Goal: Task Accomplishment & Management: Use online tool/utility

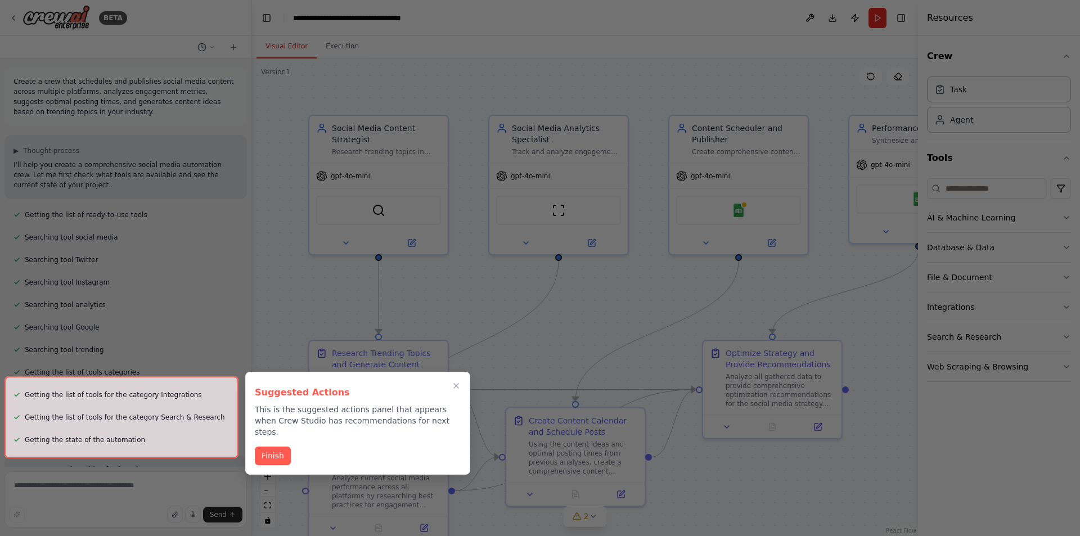
scroll to position [1015, 0]
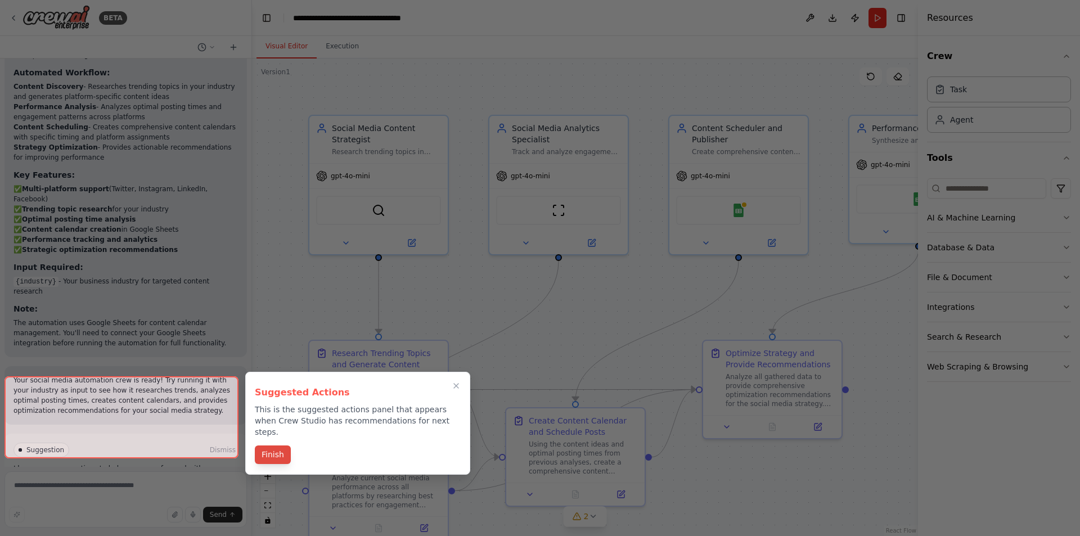
click at [278, 452] on button "Finish" at bounding box center [273, 454] width 36 height 19
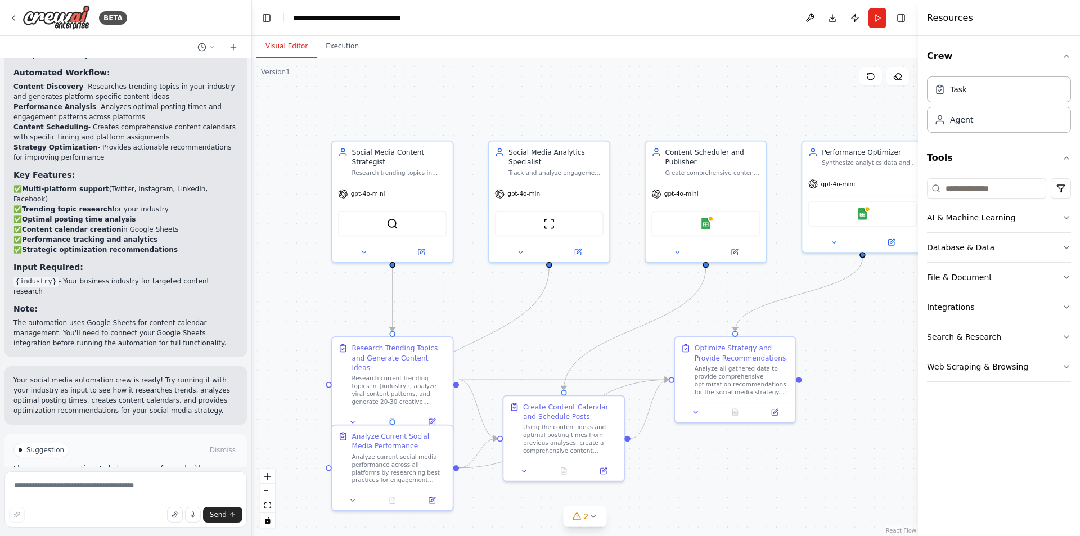
drag, startPoint x: 890, startPoint y: 314, endPoint x: 837, endPoint y: 314, distance: 52.3
click at [837, 314] on div ".deletable-edge-delete-btn { width: 20px; height: 20px; border: 0px solid #ffff…" at bounding box center [585, 296] width 666 height 477
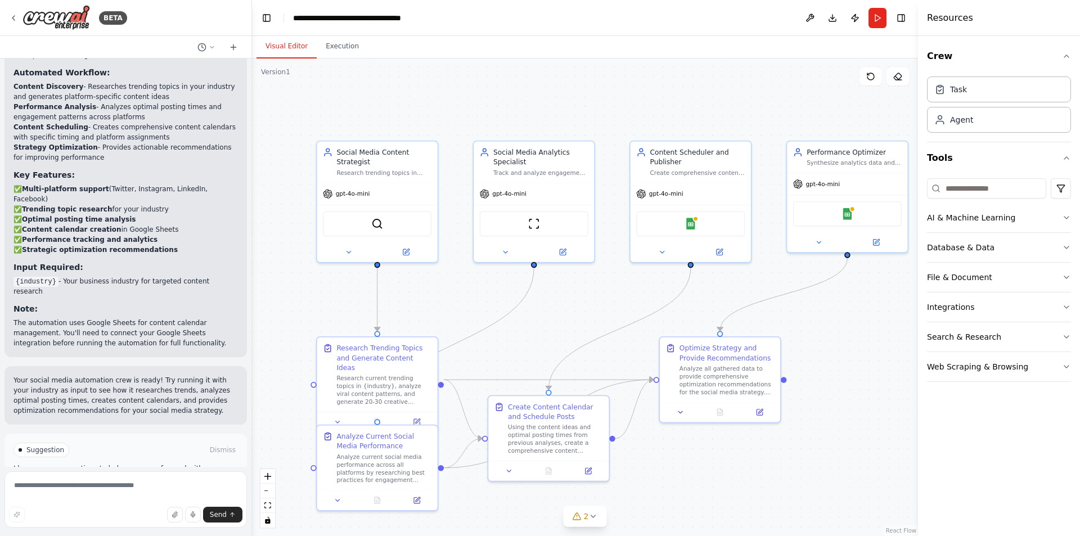
drag, startPoint x: 863, startPoint y: 314, endPoint x: 847, endPoint y: 314, distance: 15.2
click at [847, 314] on div ".deletable-edge-delete-btn { width: 20px; height: 20px; border: 0px solid #ffff…" at bounding box center [585, 296] width 666 height 477
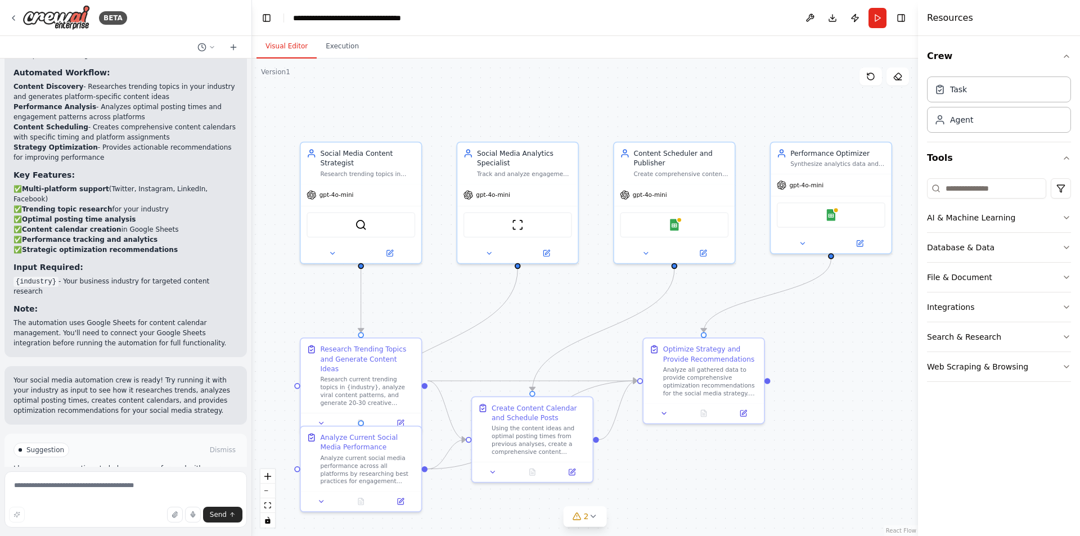
drag, startPoint x: 873, startPoint y: 362, endPoint x: 856, endPoint y: 354, distance: 17.9
click at [856, 354] on div ".deletable-edge-delete-btn { width: 20px; height: 20px; border: 0px solid #ffff…" at bounding box center [585, 296] width 666 height 477
click at [508, 174] on div "Track and analyze engagement metrics across all social media platforms, identif…" at bounding box center [524, 172] width 95 height 8
click at [499, 159] on div "Social Media Analytics Specialist" at bounding box center [524, 157] width 95 height 20
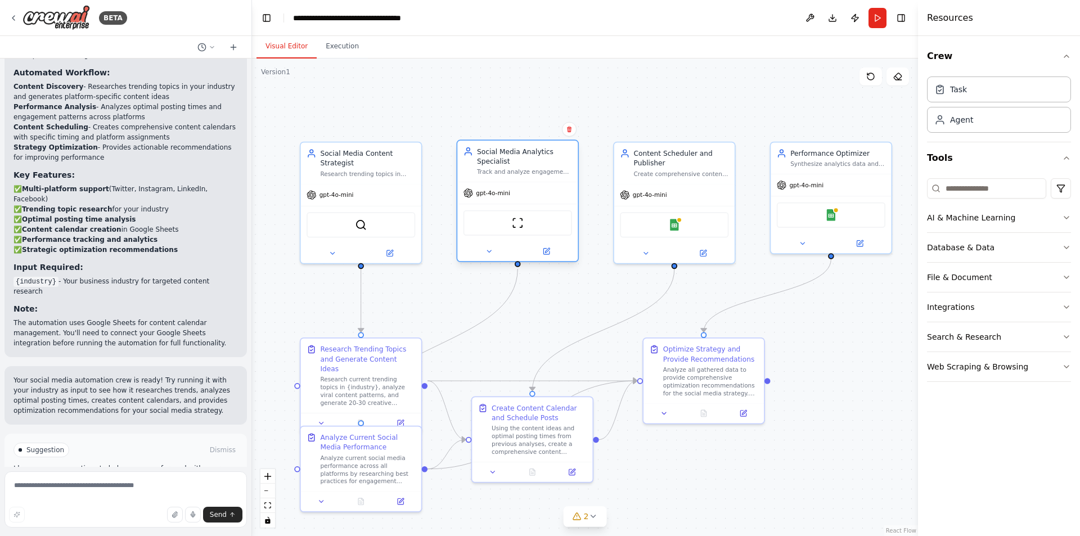
click at [499, 159] on div "Social Media Analytics Specialist" at bounding box center [524, 157] width 95 height 20
click at [495, 255] on button at bounding box center [488, 251] width 55 height 12
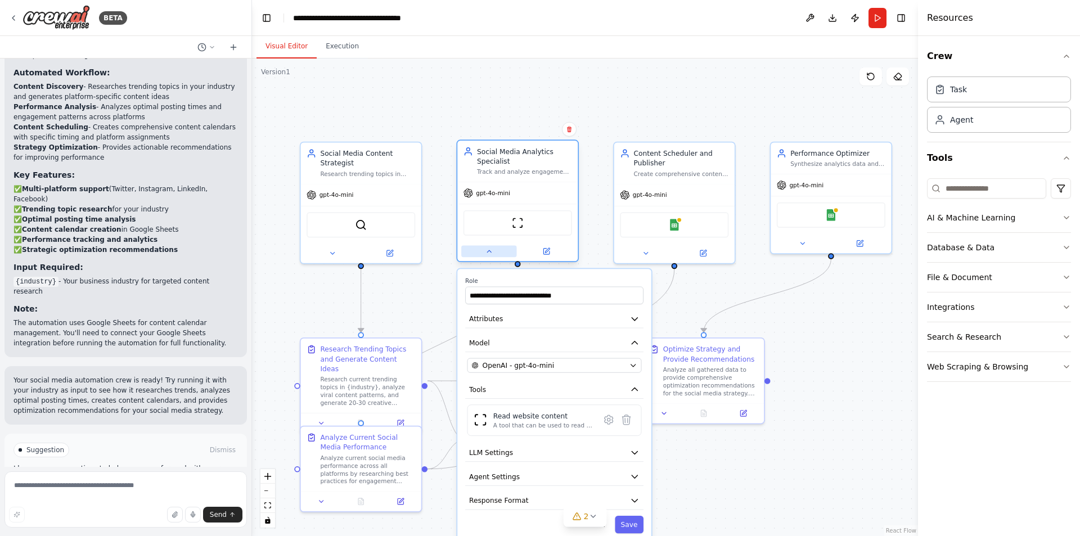
click at [495, 255] on button at bounding box center [488, 251] width 55 height 12
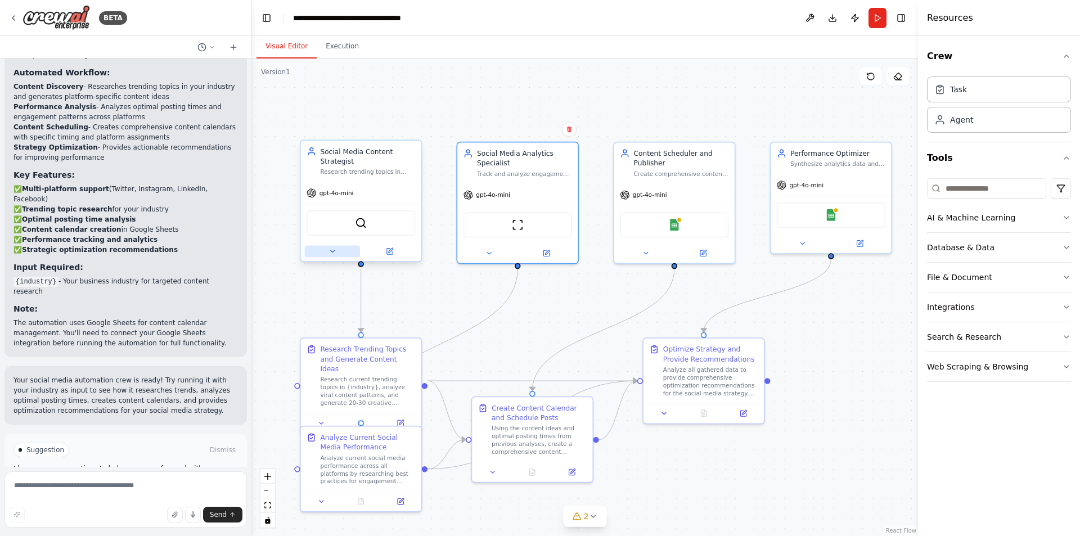
click at [321, 255] on button at bounding box center [332, 251] width 55 height 12
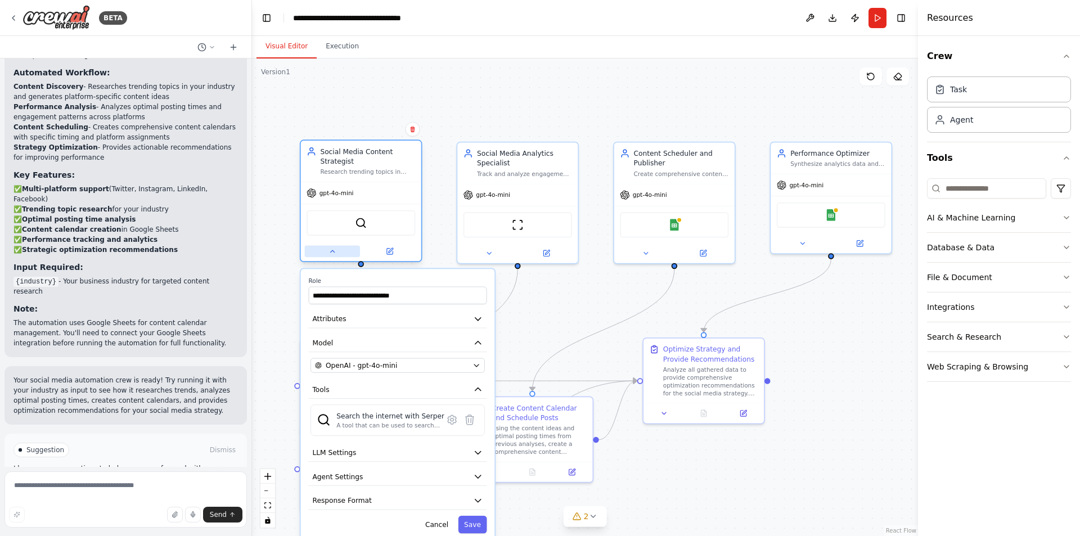
click at [321, 255] on button at bounding box center [332, 251] width 55 height 12
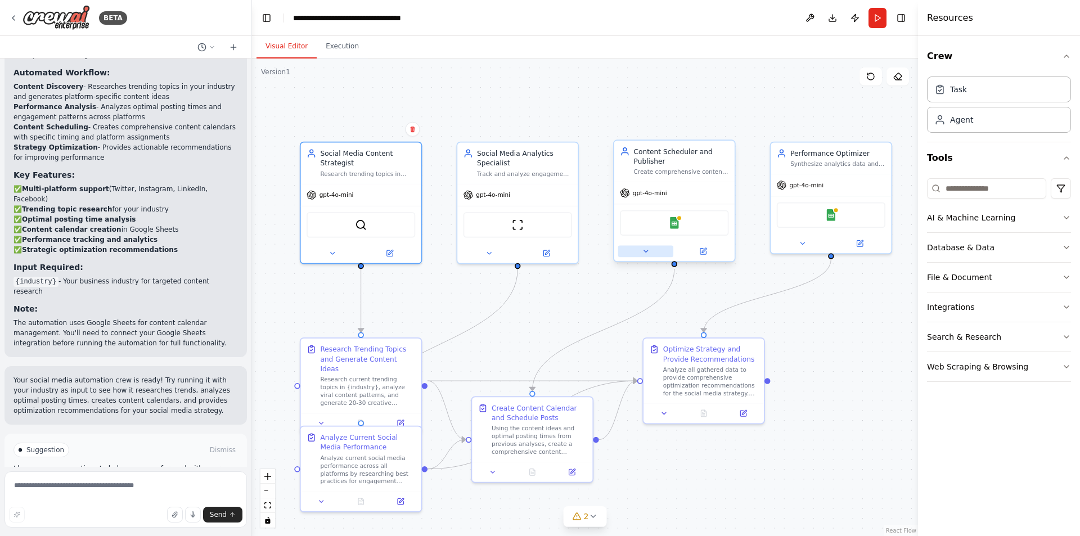
click at [658, 254] on button at bounding box center [645, 251] width 55 height 12
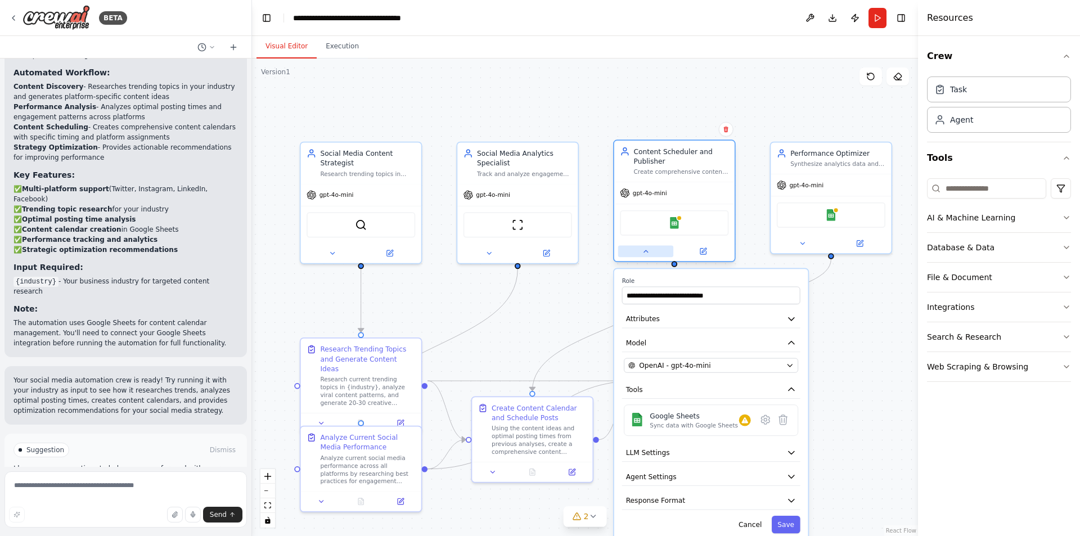
click at [658, 254] on button at bounding box center [645, 251] width 55 height 12
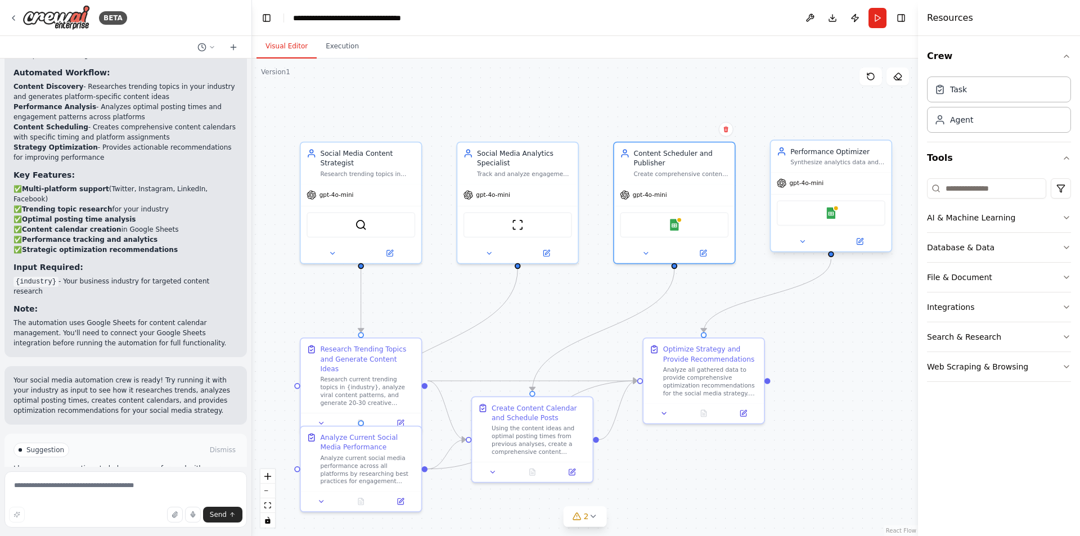
click at [803, 249] on div at bounding box center [830, 242] width 120 height 20
click at [804, 241] on icon at bounding box center [802, 242] width 4 height 2
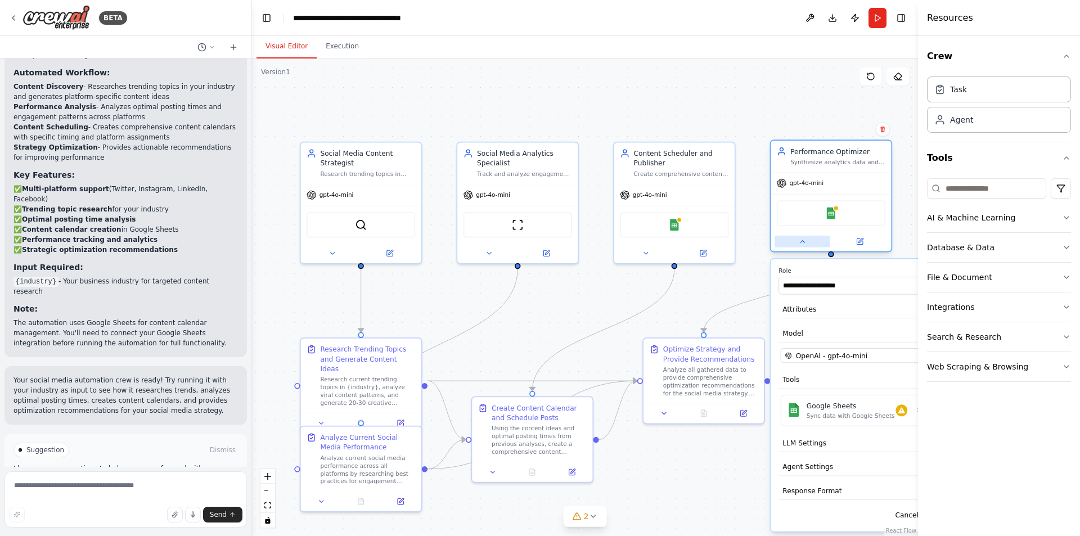
click at [804, 241] on icon at bounding box center [802, 241] width 8 height 8
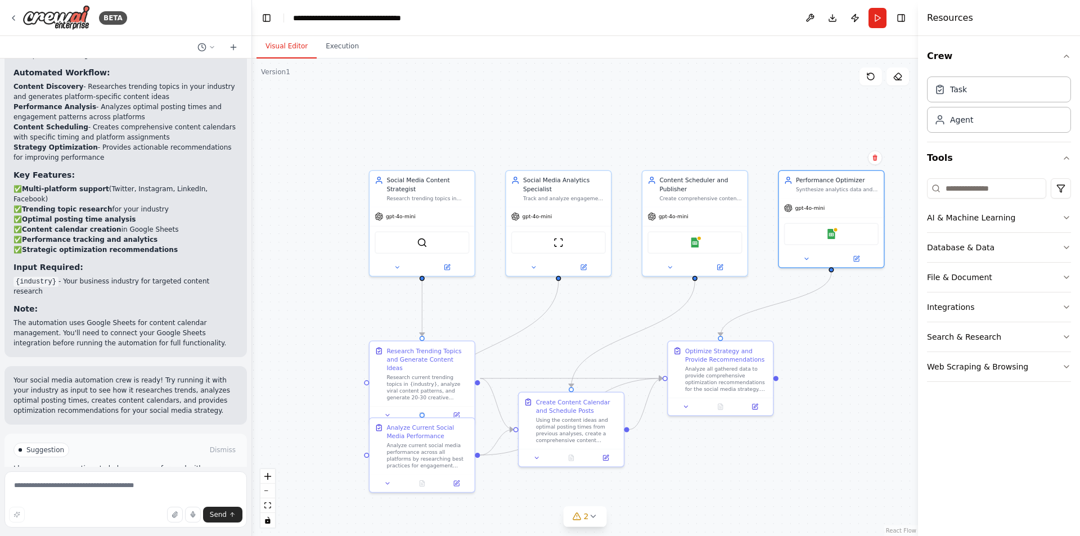
click at [174, 489] on button "Run Automation" at bounding box center [125, 498] width 224 height 18
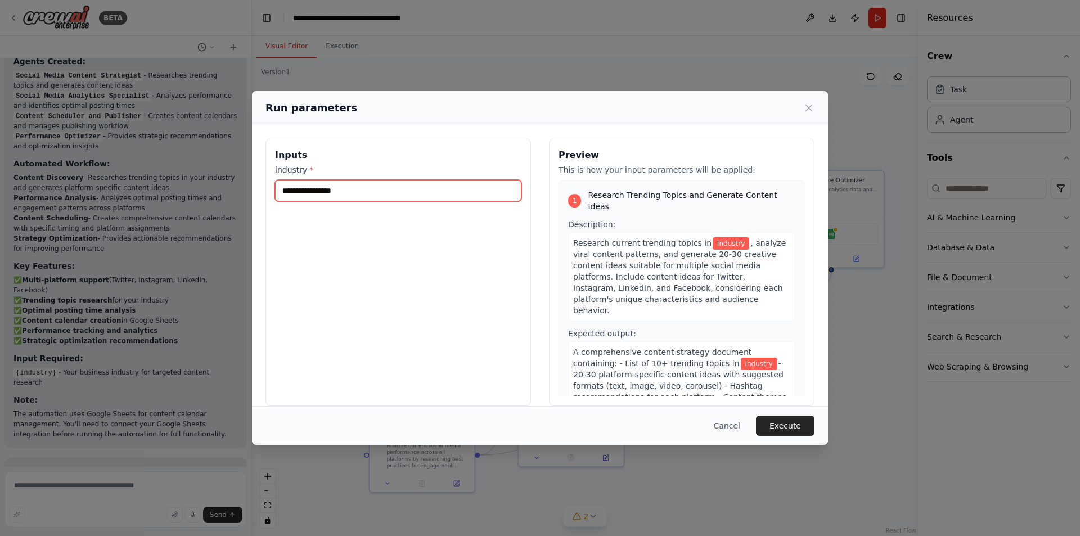
click at [365, 190] on input "industry *" at bounding box center [398, 190] width 246 height 21
click at [366, 193] on input "industry *" at bounding box center [398, 190] width 246 height 21
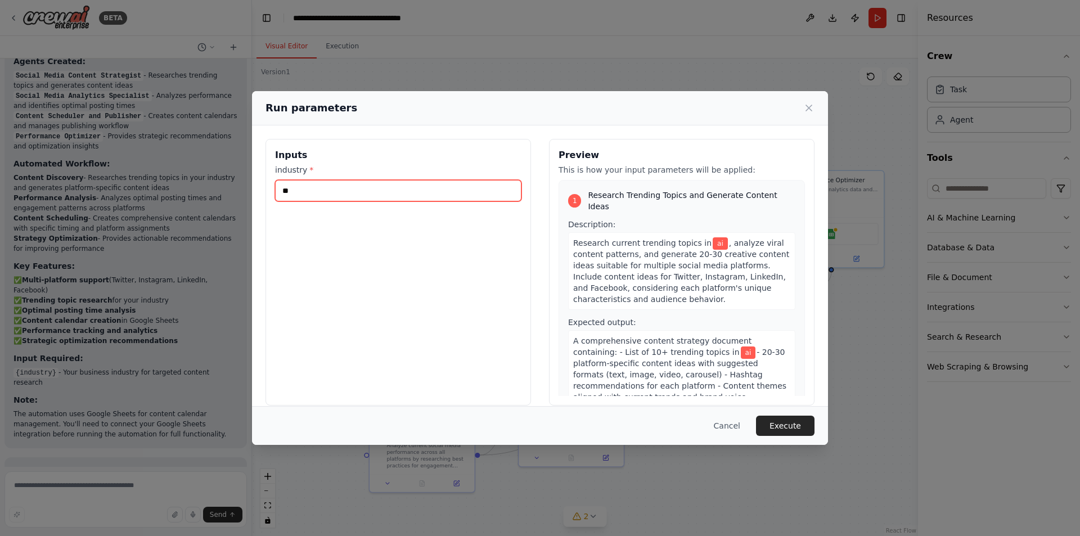
type input "*"
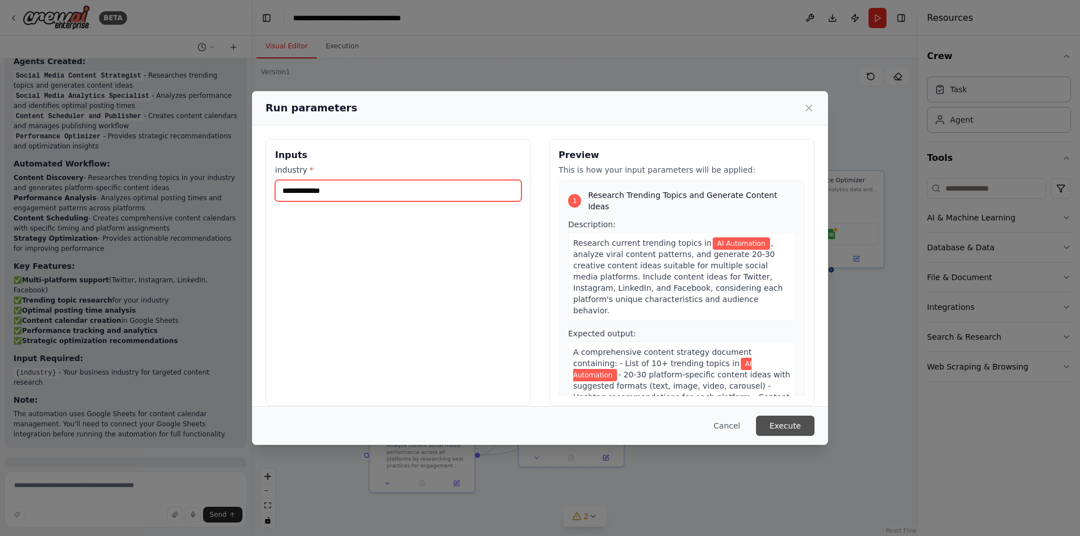
type input "**********"
click at [791, 430] on button "Execute" at bounding box center [785, 426] width 58 height 20
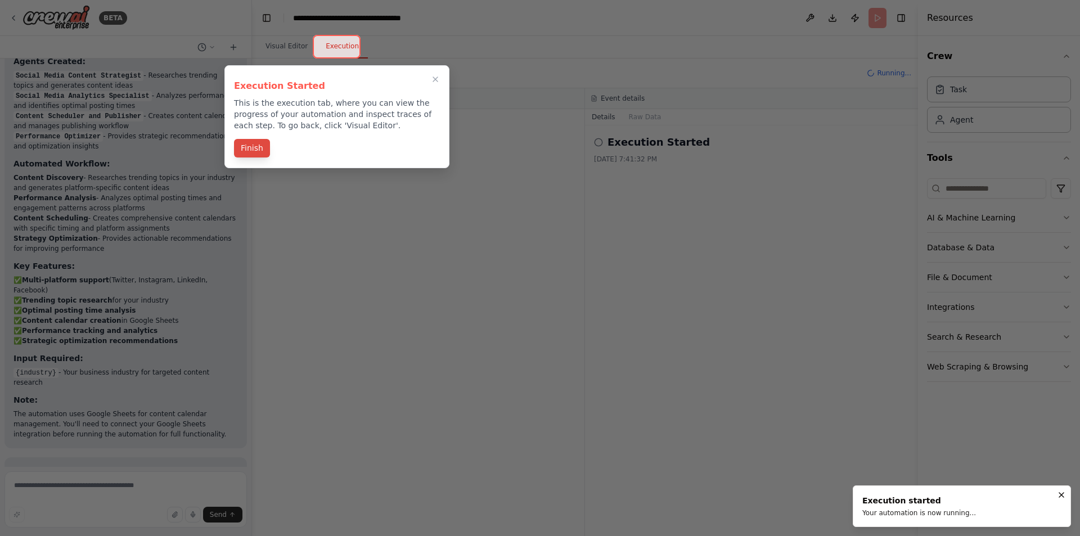
click at [246, 145] on button "Finish" at bounding box center [252, 148] width 36 height 19
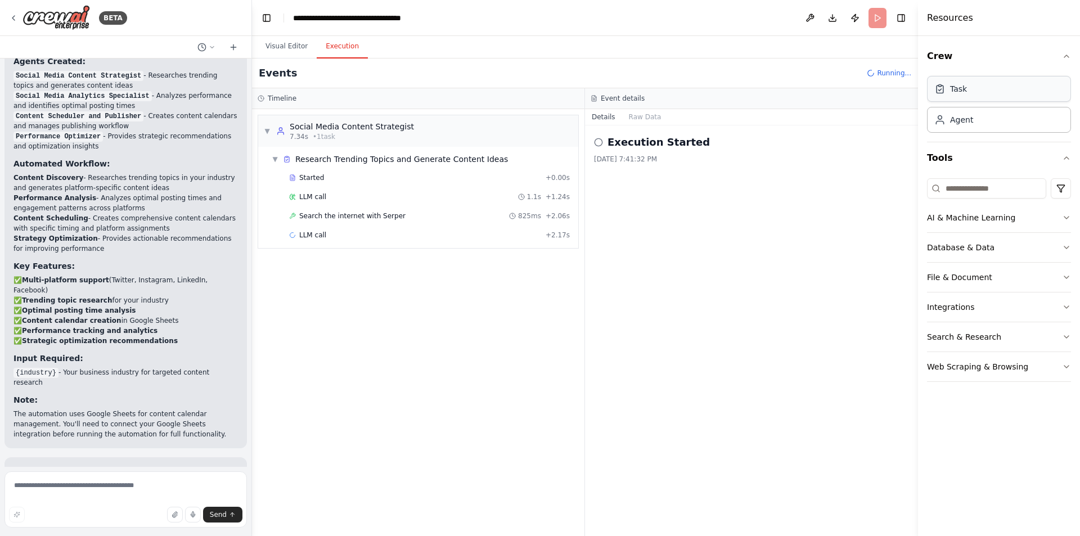
click at [965, 91] on div "Task" at bounding box center [999, 89] width 144 height 26
click at [967, 129] on div "Agent" at bounding box center [999, 119] width 144 height 26
click at [1063, 216] on icon "button" at bounding box center [1066, 217] width 9 height 9
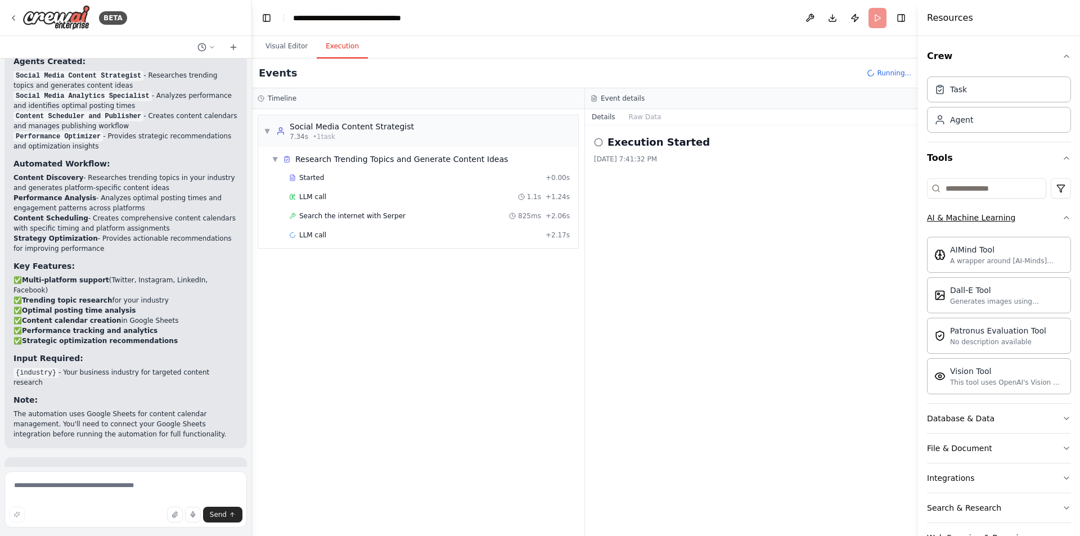
click at [1063, 216] on div "Crew Task Agent Tools AI & Machine Learning AIMind Tool A wrapper around [AI-Mi…" at bounding box center [999, 286] width 162 height 500
click at [1062, 218] on icon "button" at bounding box center [1066, 217] width 9 height 9
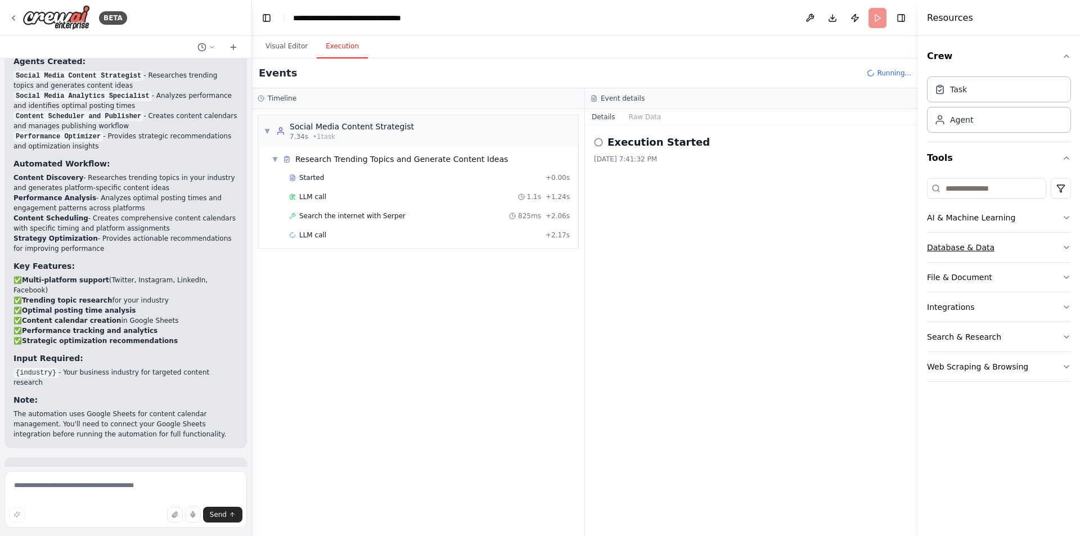
click at [1051, 245] on button "Database & Data" at bounding box center [999, 247] width 144 height 29
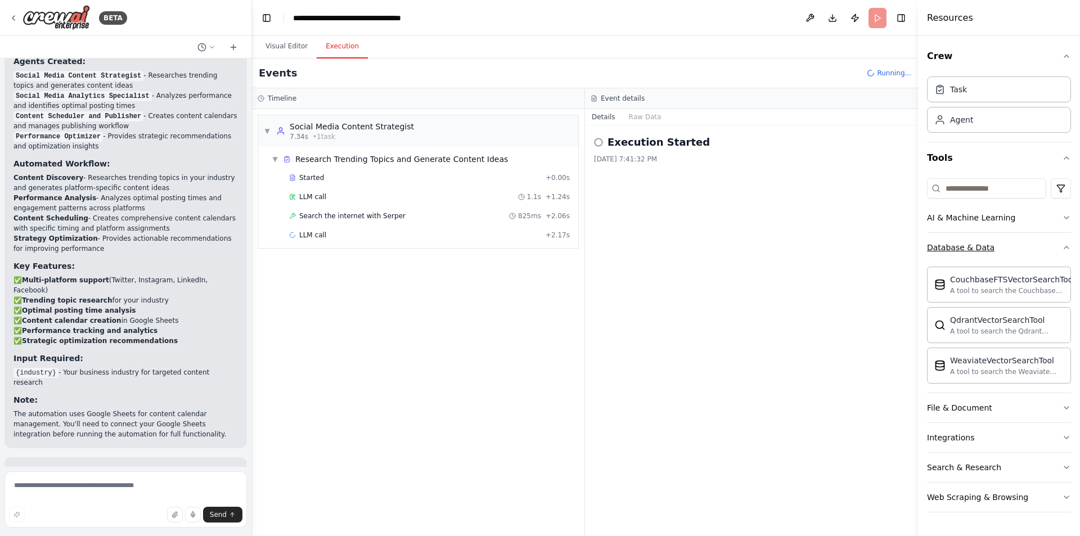
click at [1051, 245] on button "Database & Data" at bounding box center [999, 247] width 144 height 29
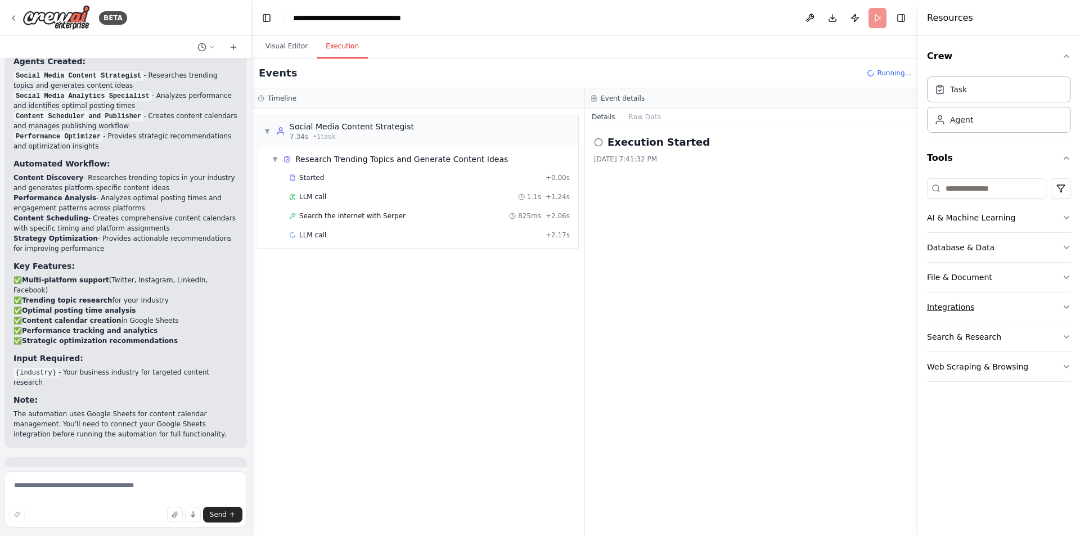
click at [1043, 303] on button "Integrations" at bounding box center [999, 306] width 144 height 29
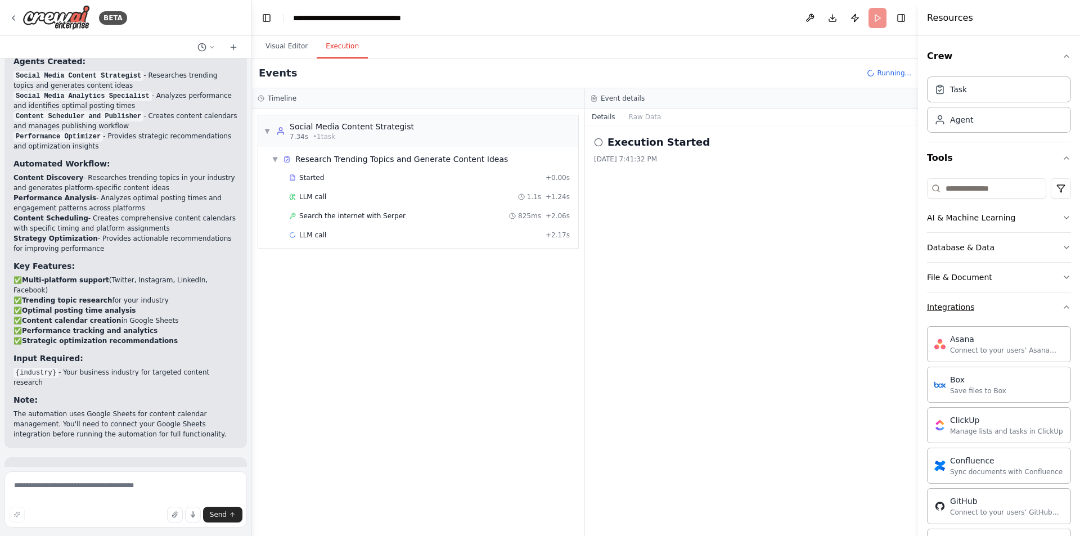
click at [1043, 303] on button "Integrations" at bounding box center [999, 306] width 144 height 29
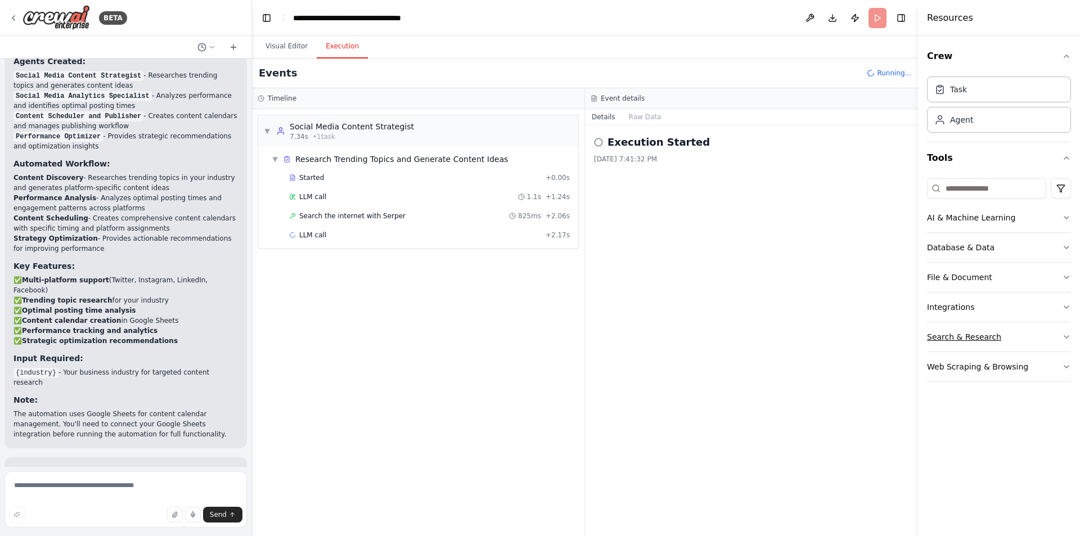
click at [1022, 331] on button "Search & Research" at bounding box center [999, 336] width 144 height 29
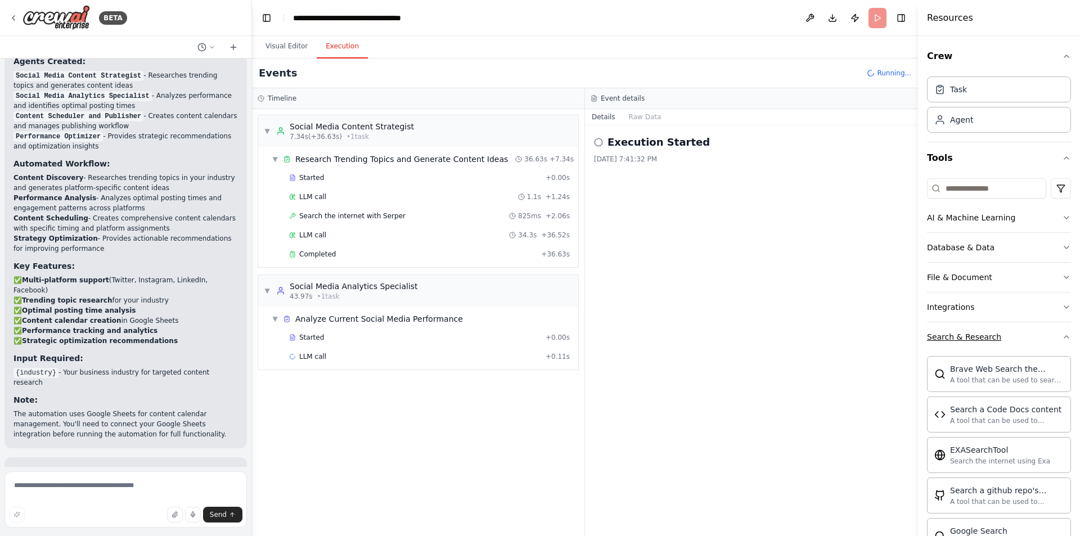
click at [1022, 331] on button "Search & Research" at bounding box center [999, 336] width 144 height 29
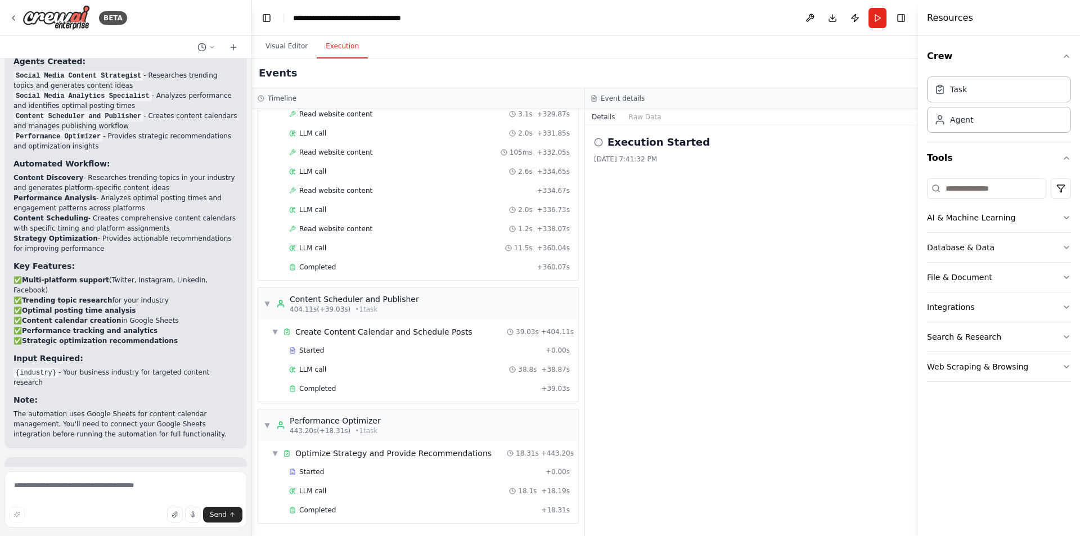
scroll to position [1015, 0]
